Goal: Task Accomplishment & Management: Manage account settings

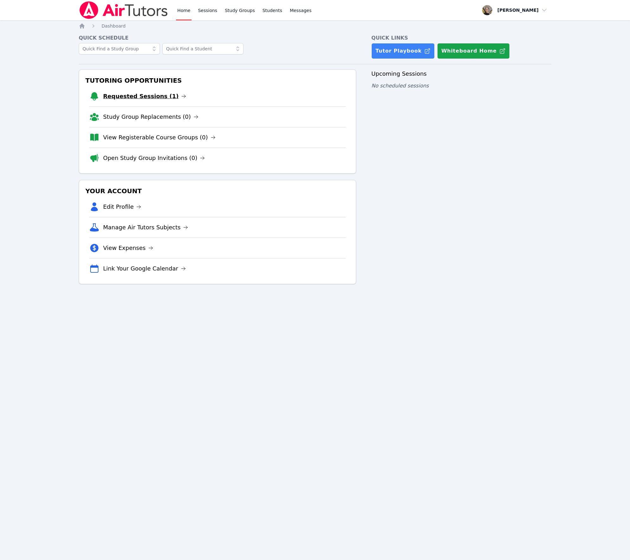
click at [137, 97] on link "Requested Sessions (1)" at bounding box center [144, 96] width 83 height 9
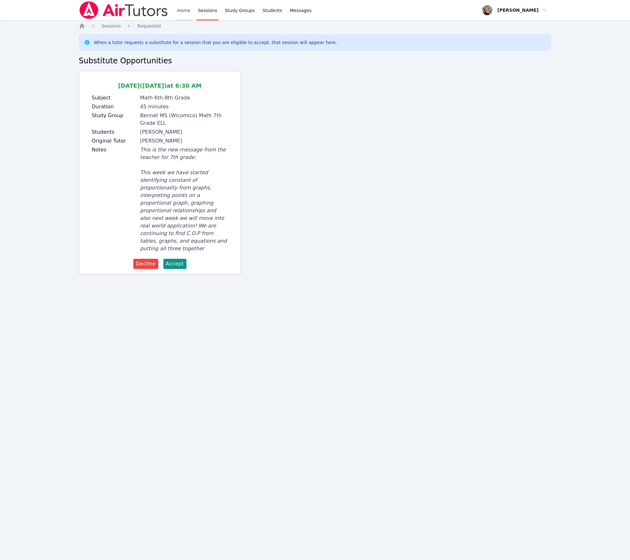
click at [180, 10] on link "Home" at bounding box center [184, 10] width 16 height 20
